Goal: Task Accomplishment & Management: Use online tool/utility

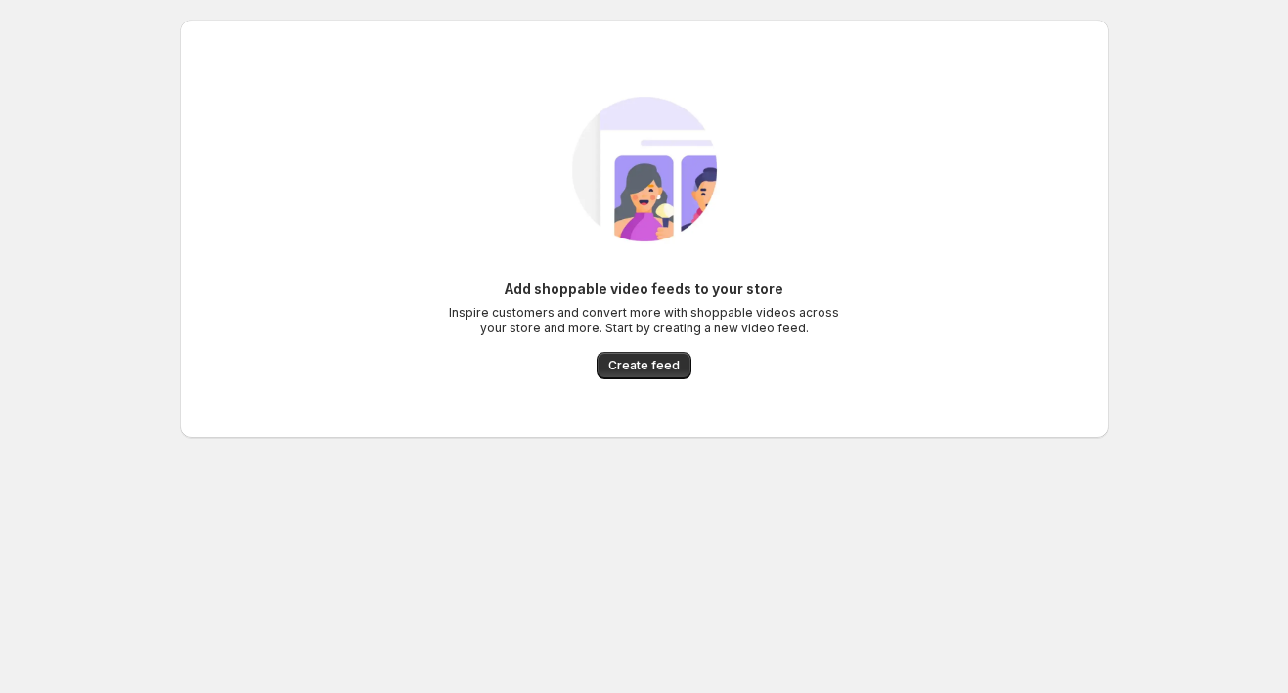
click at [653, 368] on span "Create feed" at bounding box center [643, 366] width 71 height 16
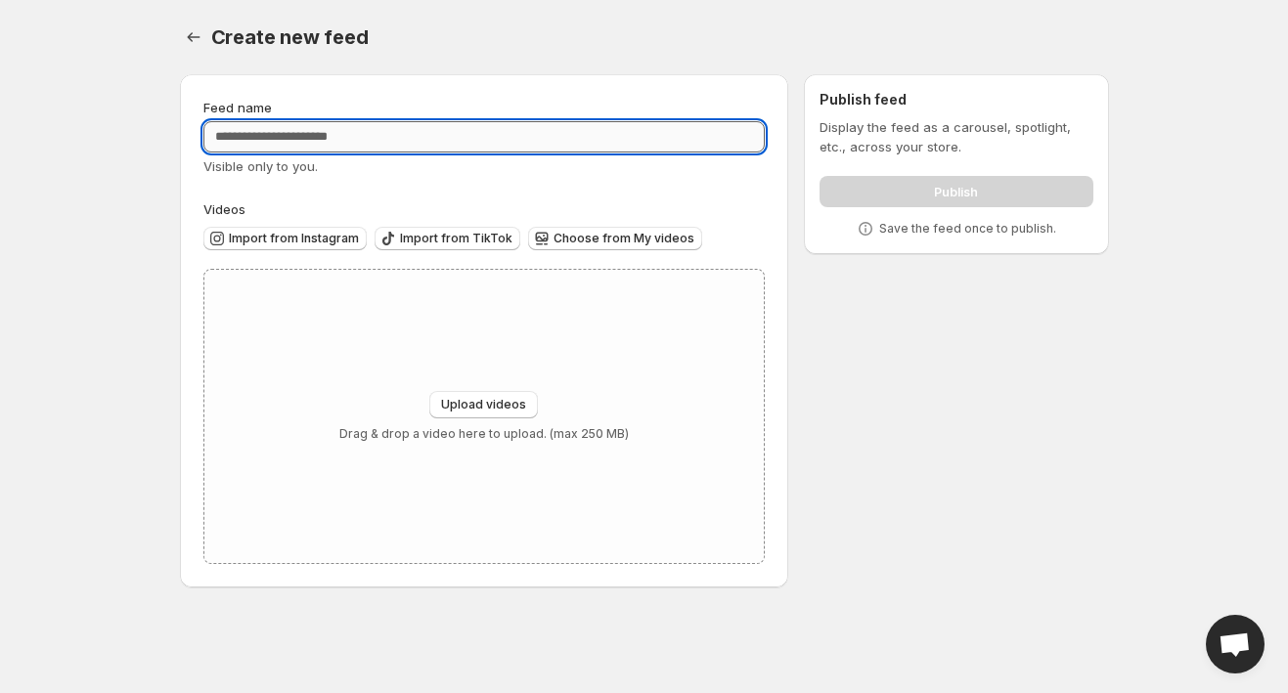
click at [413, 138] on input "Feed name" at bounding box center [484, 136] width 562 height 31
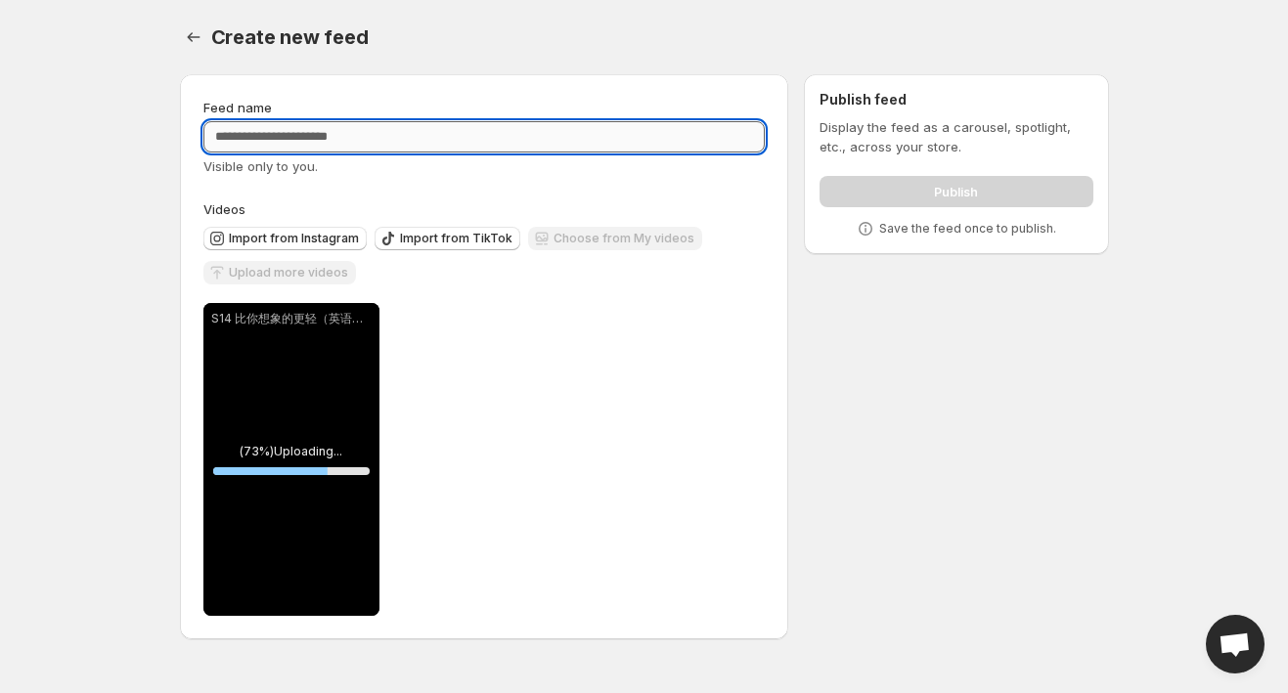
click at [403, 135] on input "Feed name" at bounding box center [484, 136] width 562 height 31
type input "***"
click at [593, 376] on div "S14 ( 0.00 %) Processing... 10 % Save Cancel Video title *** File extension (e.…" at bounding box center [484, 459] width 562 height 313
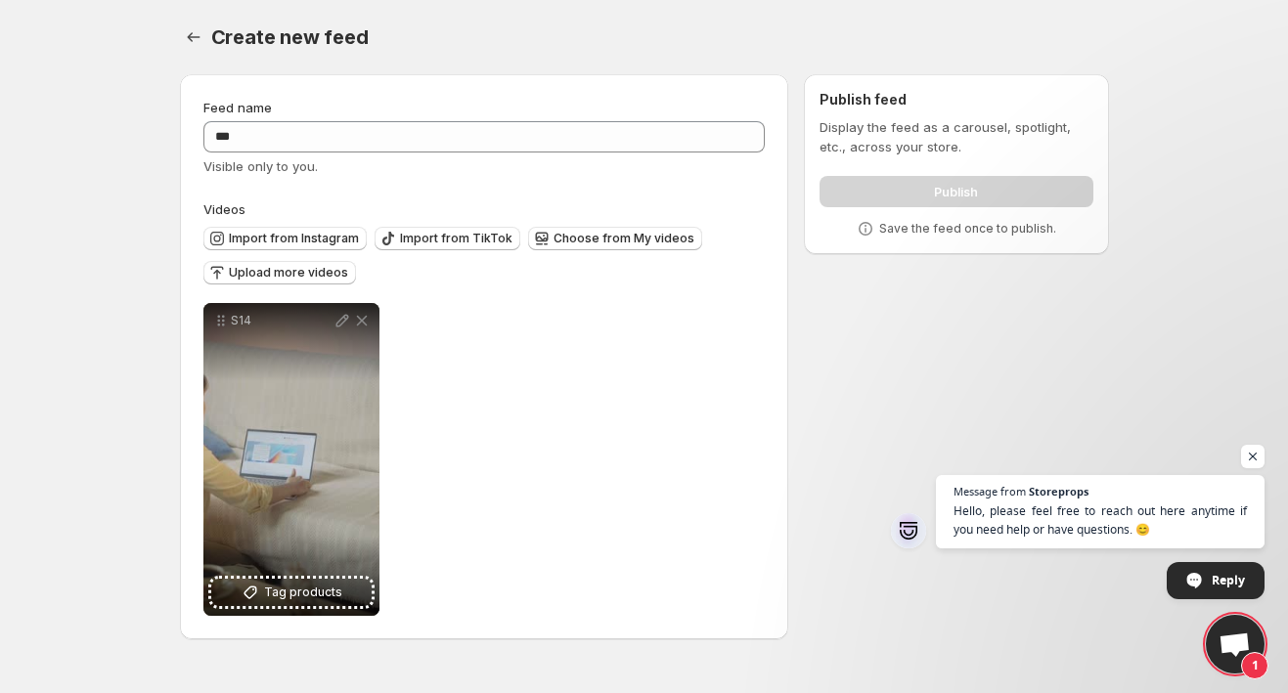
click at [1069, 382] on div "Feed name *** Visible only to you. Videos Import from Instagram Import from Tik…" at bounding box center [636, 361] width 945 height 604
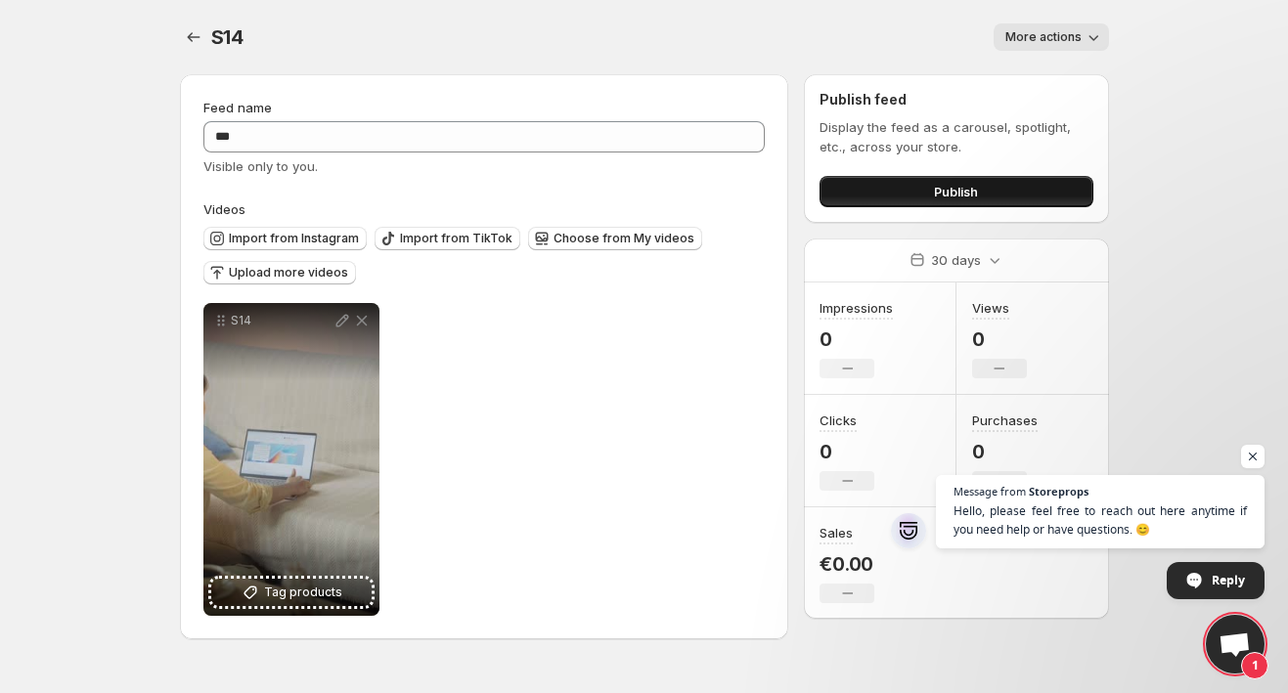
click at [961, 201] on button "Publish" at bounding box center [955, 191] width 273 height 31
click at [186, 36] on icon "Settings" at bounding box center [194, 37] width 20 height 20
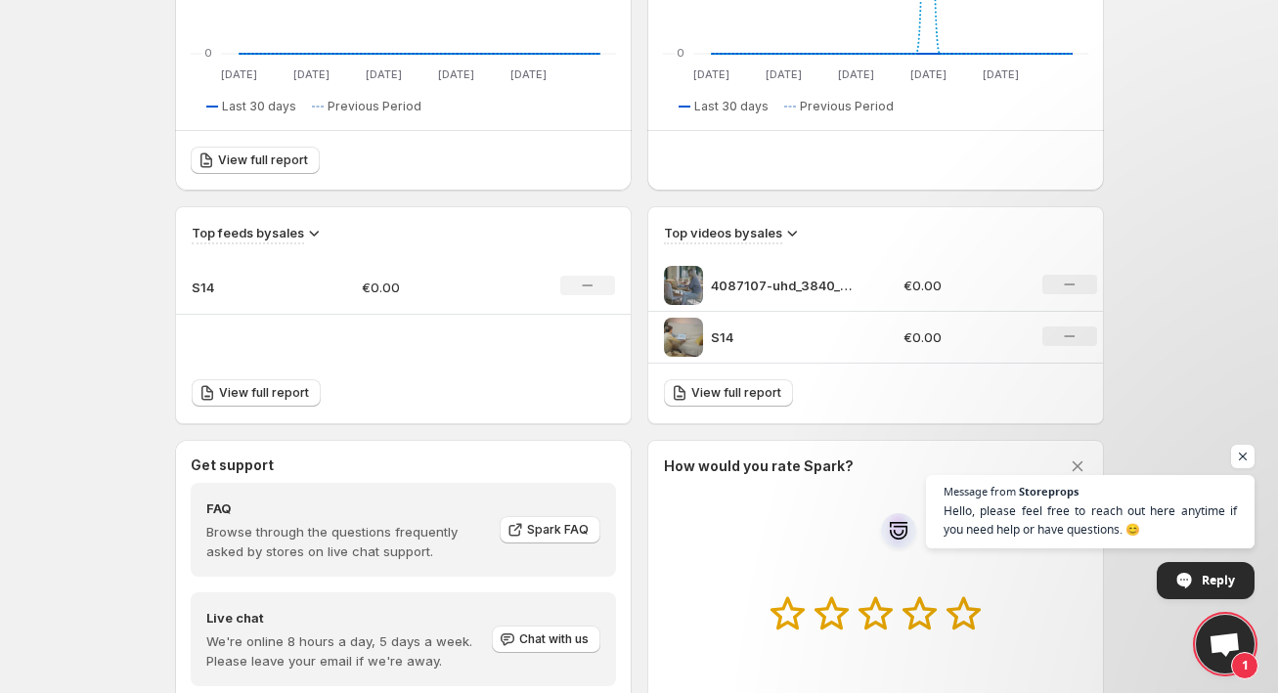
scroll to position [489, 0]
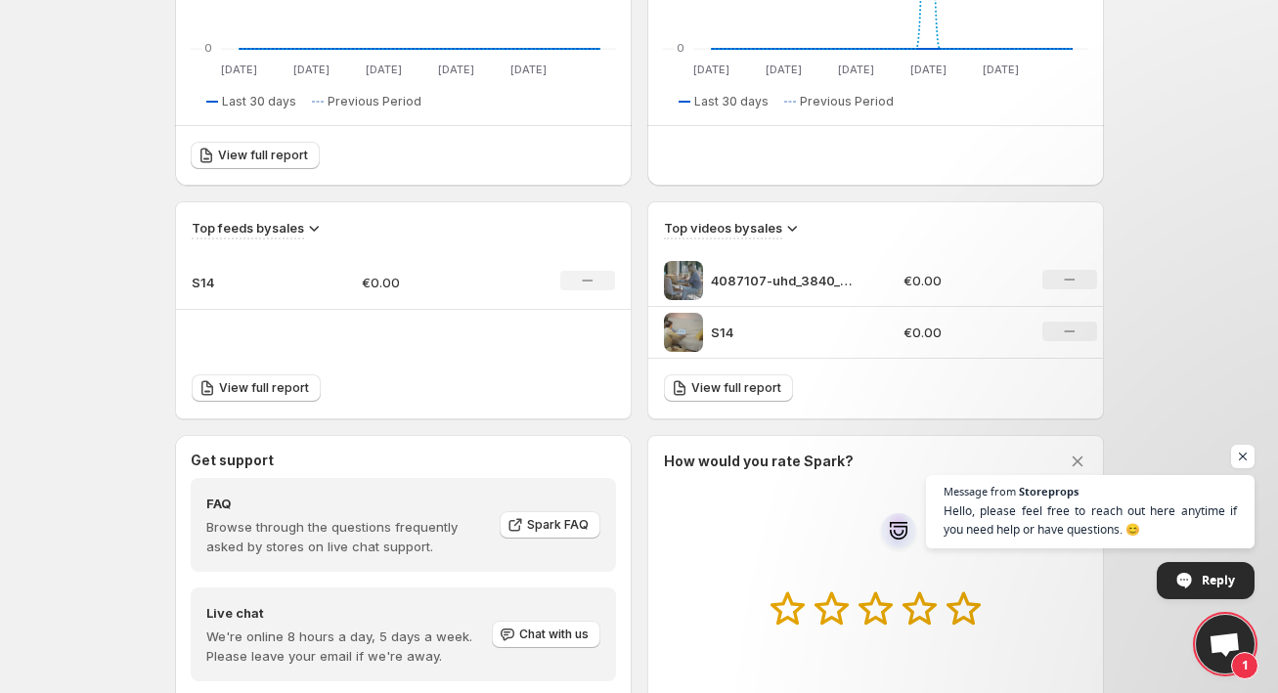
click at [1081, 280] on div "No change" at bounding box center [1069, 280] width 55 height 20
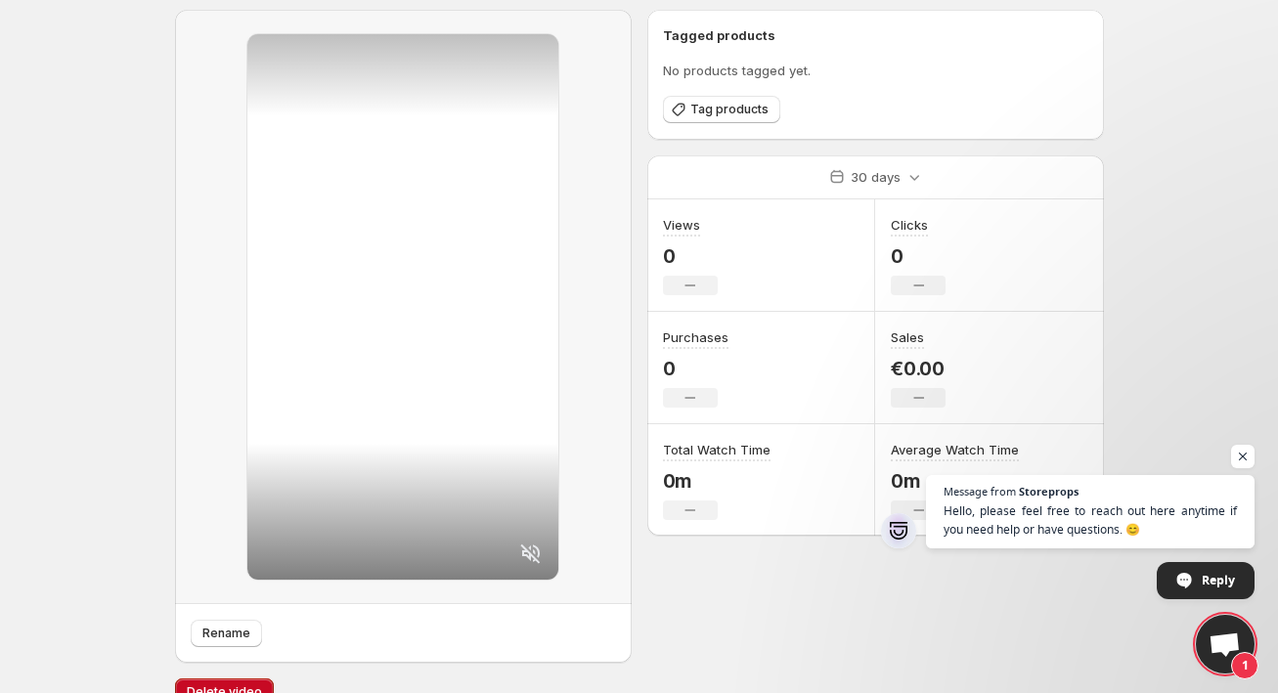
scroll to position [97, 0]
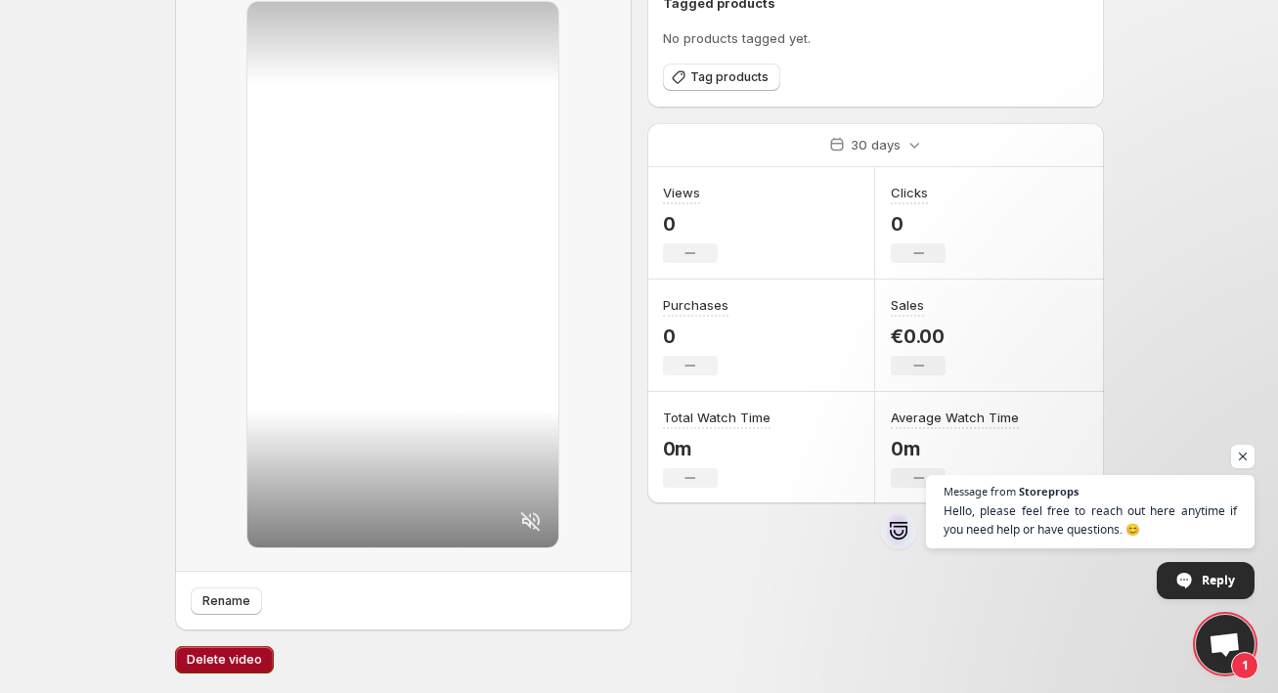
click at [202, 656] on span "Delete video" at bounding box center [224, 660] width 75 height 16
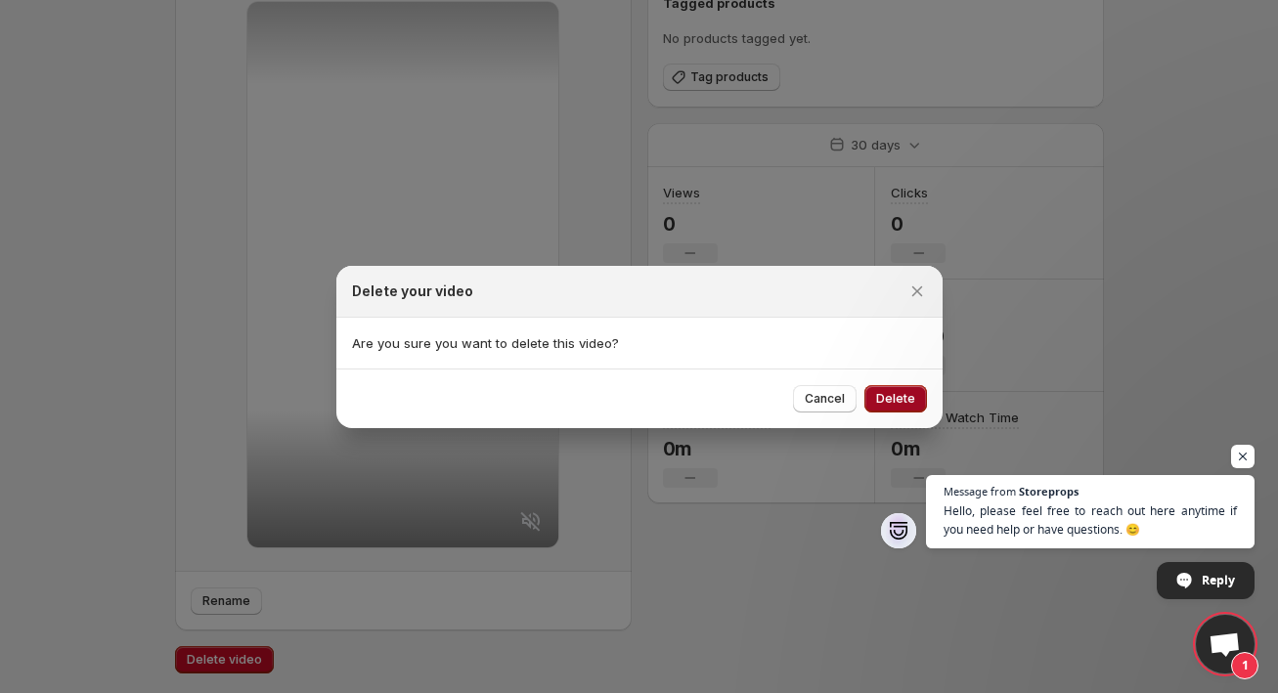
click at [895, 396] on span "Delete" at bounding box center [895, 399] width 39 height 16
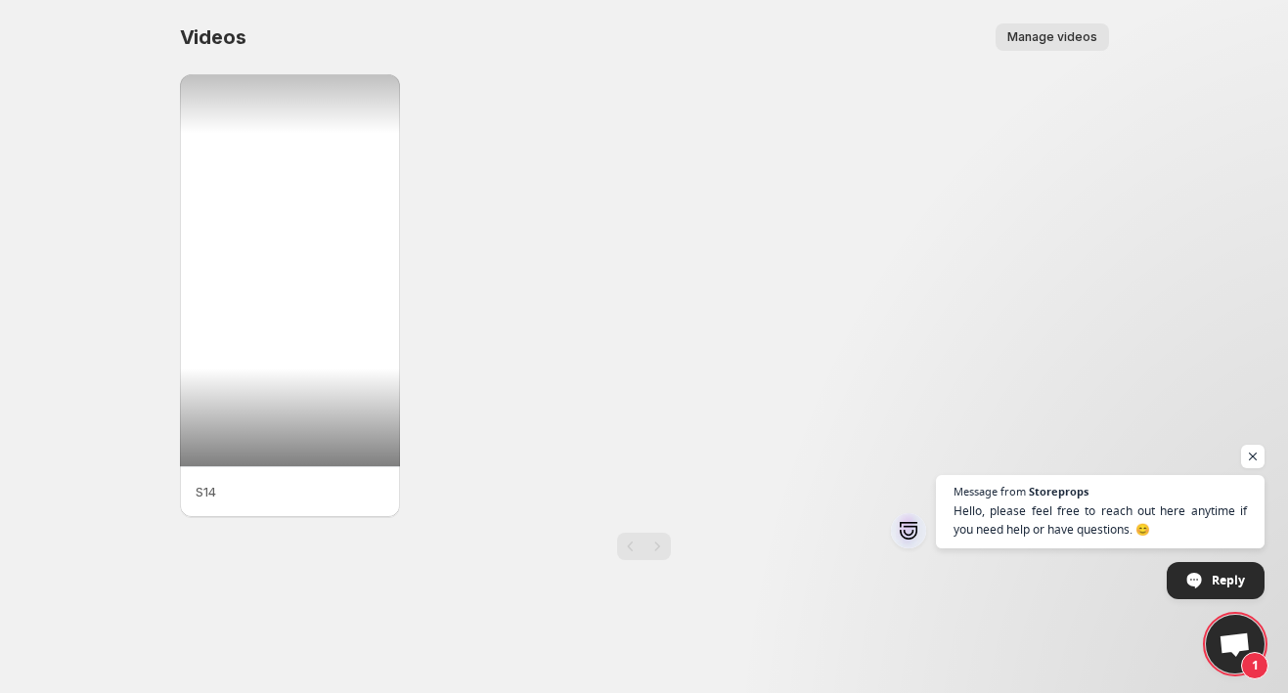
click at [318, 196] on div at bounding box center [290, 270] width 221 height 392
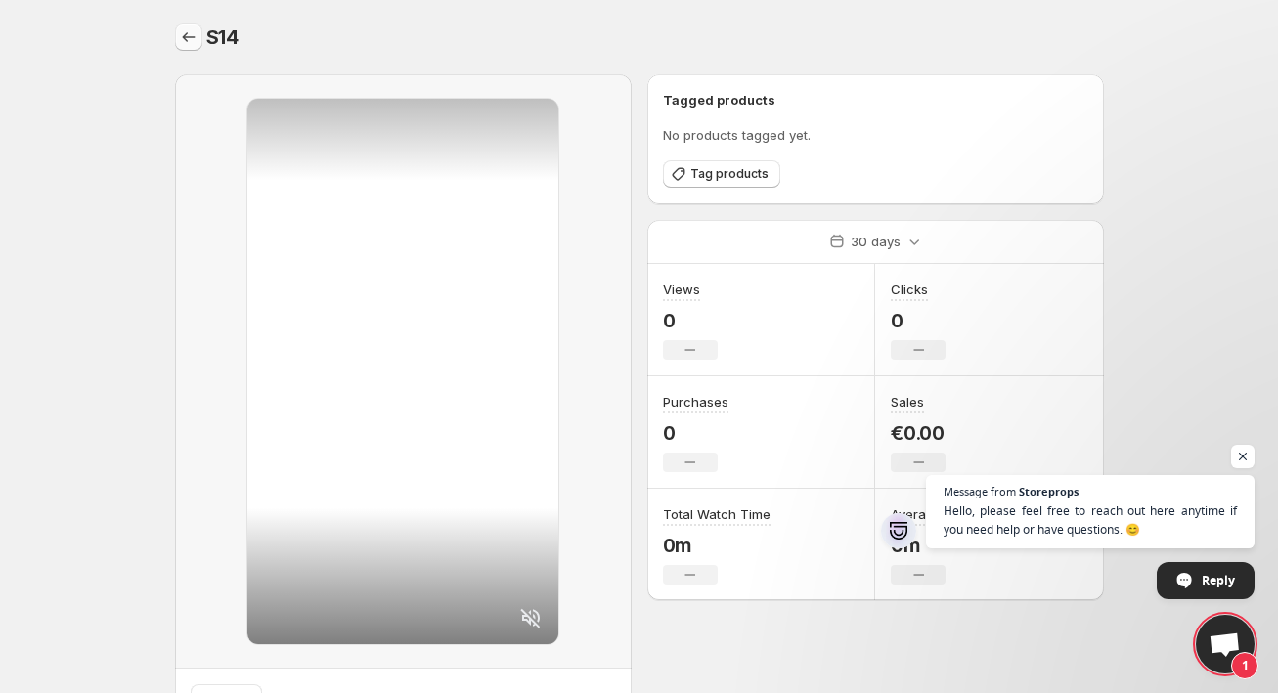
click at [181, 42] on icon "Settings" at bounding box center [189, 37] width 20 height 20
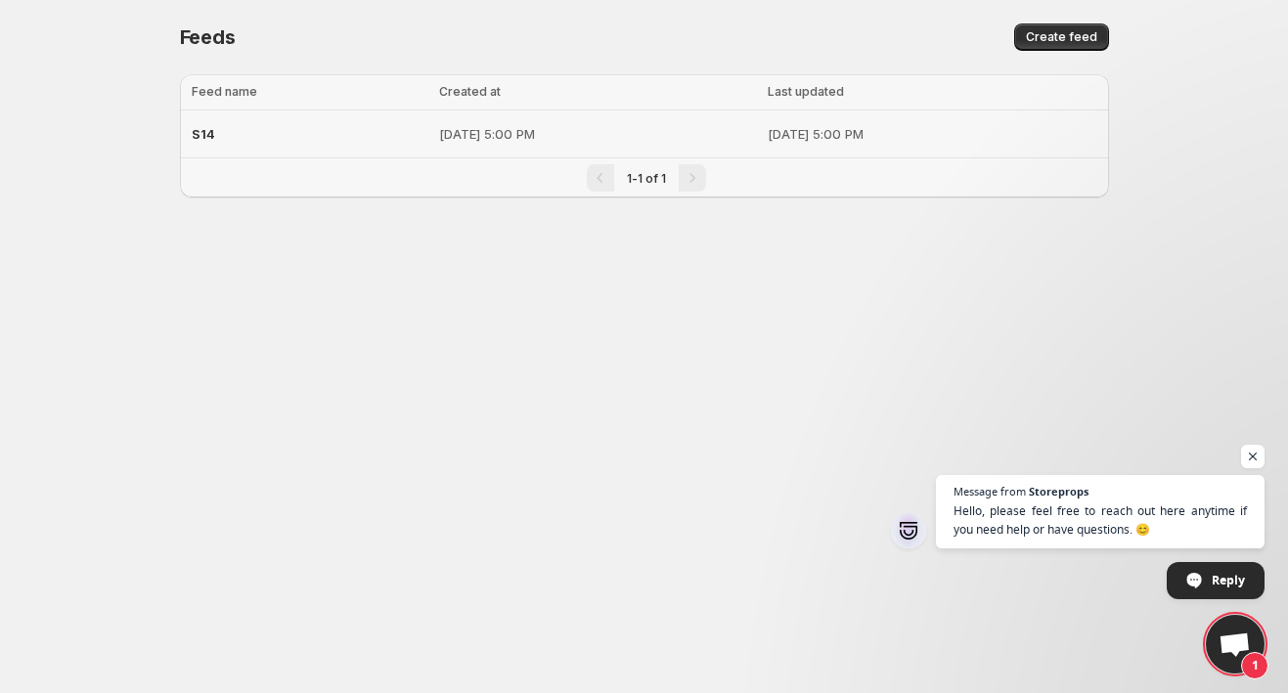
click at [981, 130] on p "[DATE] 5:00 PM" at bounding box center [932, 134] width 329 height 20
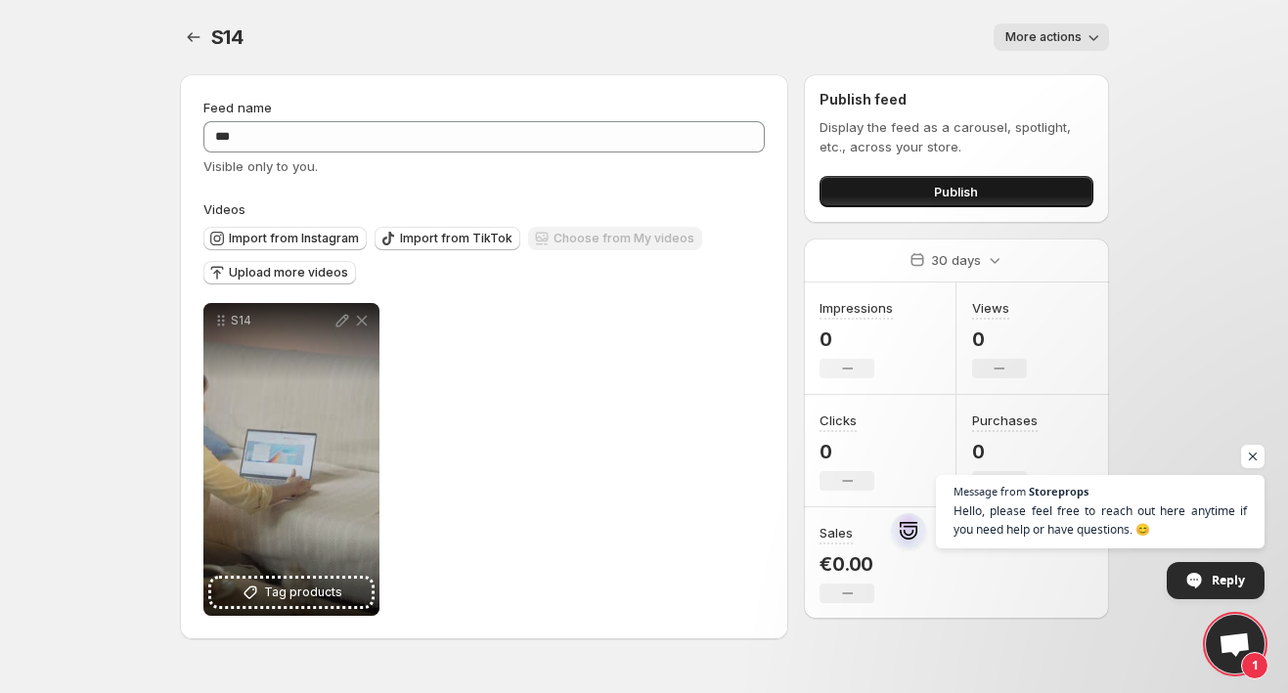
click at [997, 188] on button "Publish" at bounding box center [955, 191] width 273 height 31
click at [324, 272] on span "Upload more videos" at bounding box center [288, 273] width 119 height 16
click at [188, 30] on icon "Settings" at bounding box center [194, 37] width 20 height 20
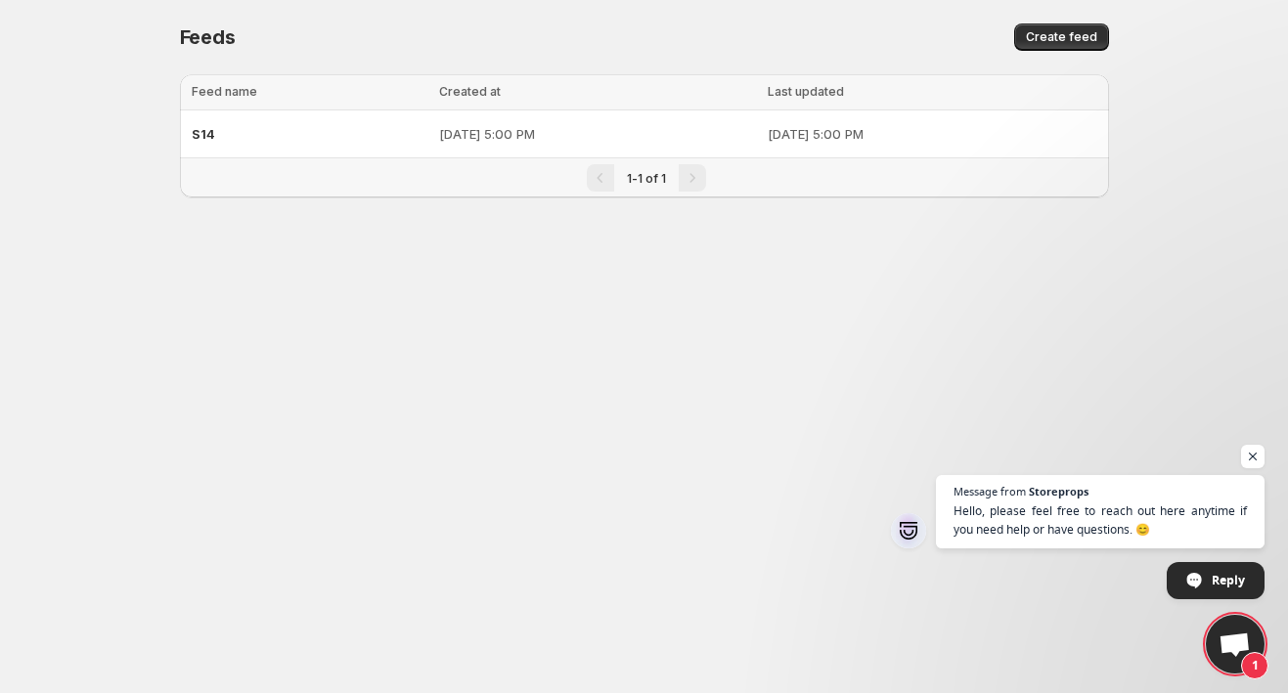
drag, startPoint x: 948, startPoint y: 122, endPoint x: 298, endPoint y: 261, distance: 664.9
click at [312, 259] on body "Home Feeds Videos Subscription Settings Feeds. This page is ready Feeds Create …" at bounding box center [644, 346] width 1288 height 693
click at [665, 131] on p "[DATE] 5:00 PM" at bounding box center [597, 134] width 317 height 20
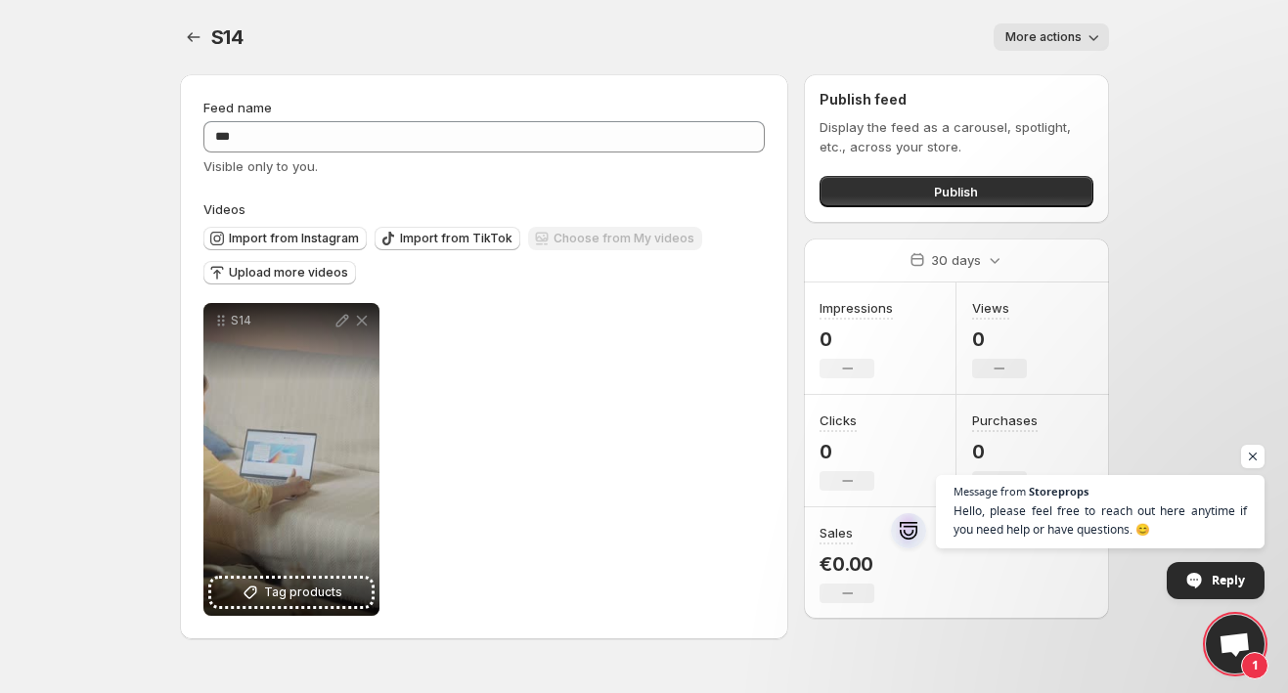
click at [1096, 41] on icon "button" at bounding box center [1093, 37] width 20 height 20
click at [1008, 70] on span "Delete" at bounding box center [1026, 78] width 39 height 16
